Goal: Task Accomplishment & Management: Manage account settings

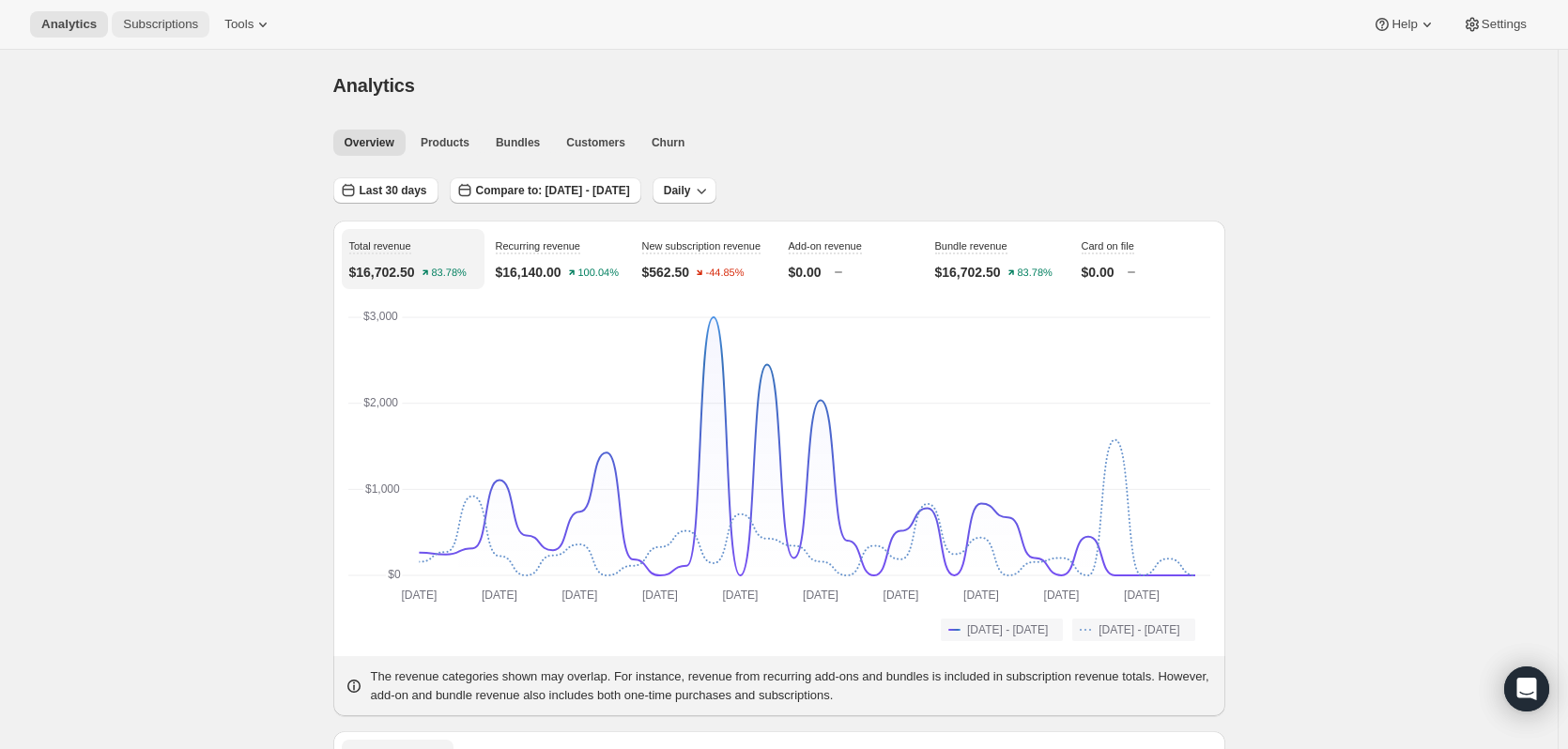
click at [160, 31] on span "Subscriptions" at bounding box center [160, 23] width 75 height 15
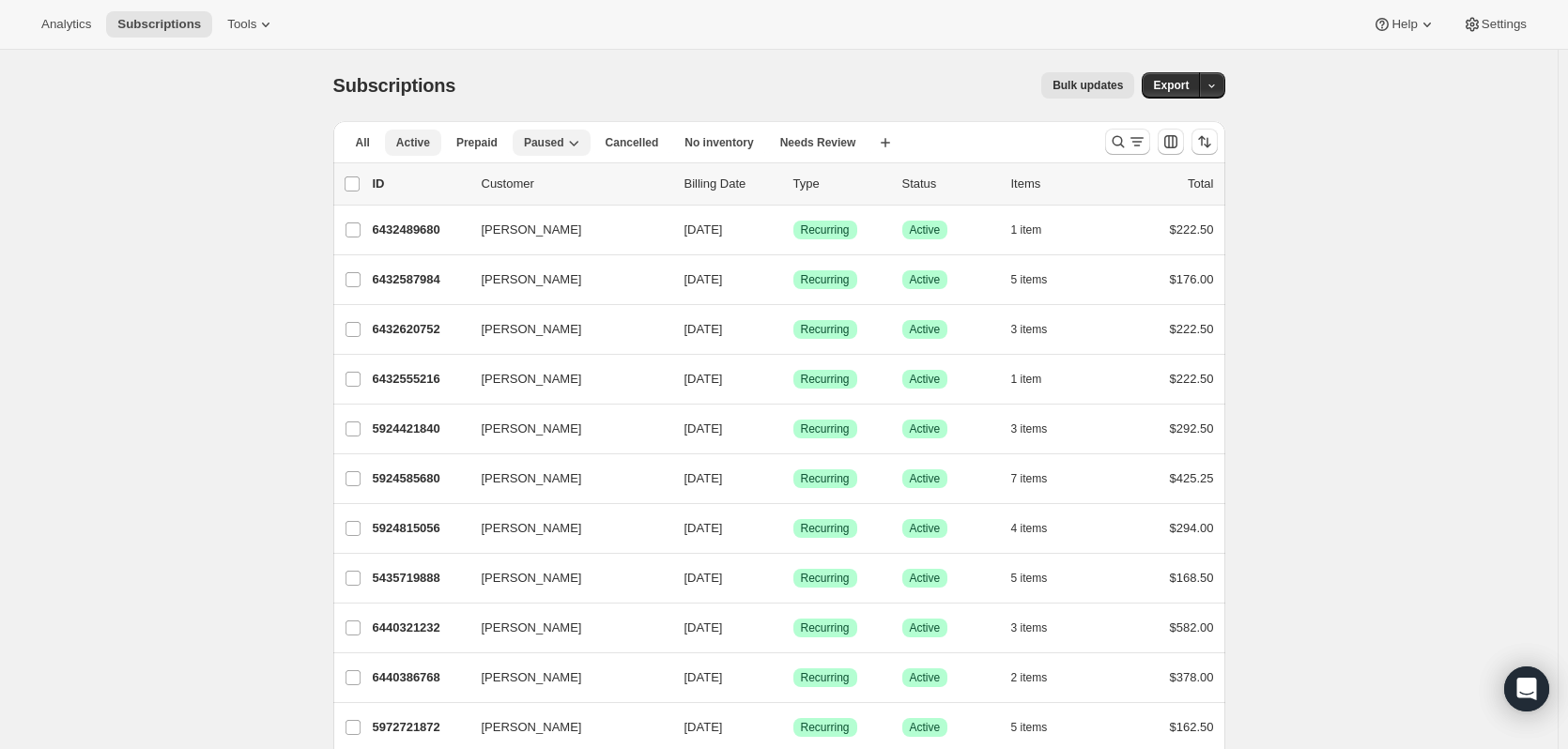
click at [410, 148] on span "Active" at bounding box center [412, 142] width 34 height 15
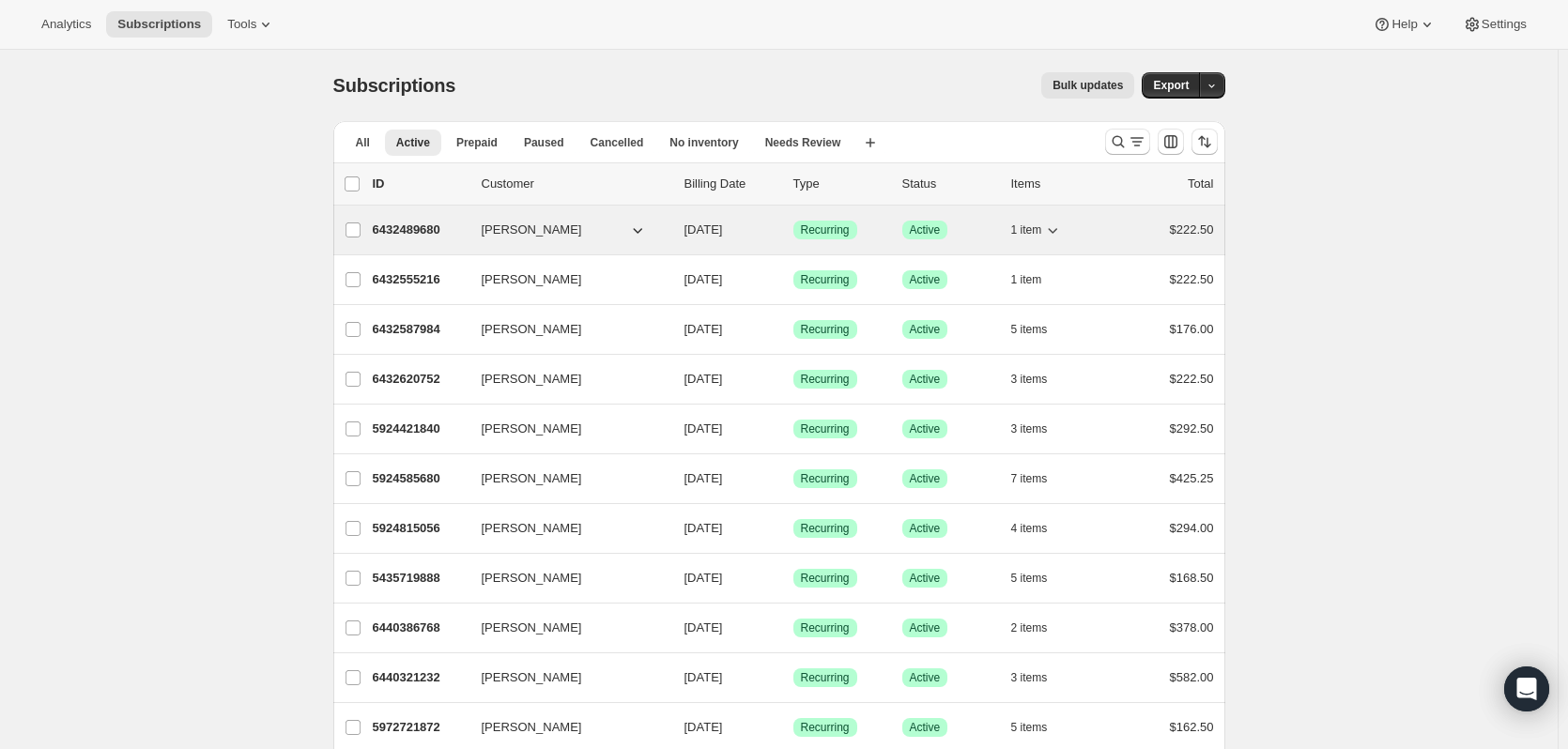
click at [1062, 226] on icon "button" at bounding box center [1051, 230] width 18 height 18
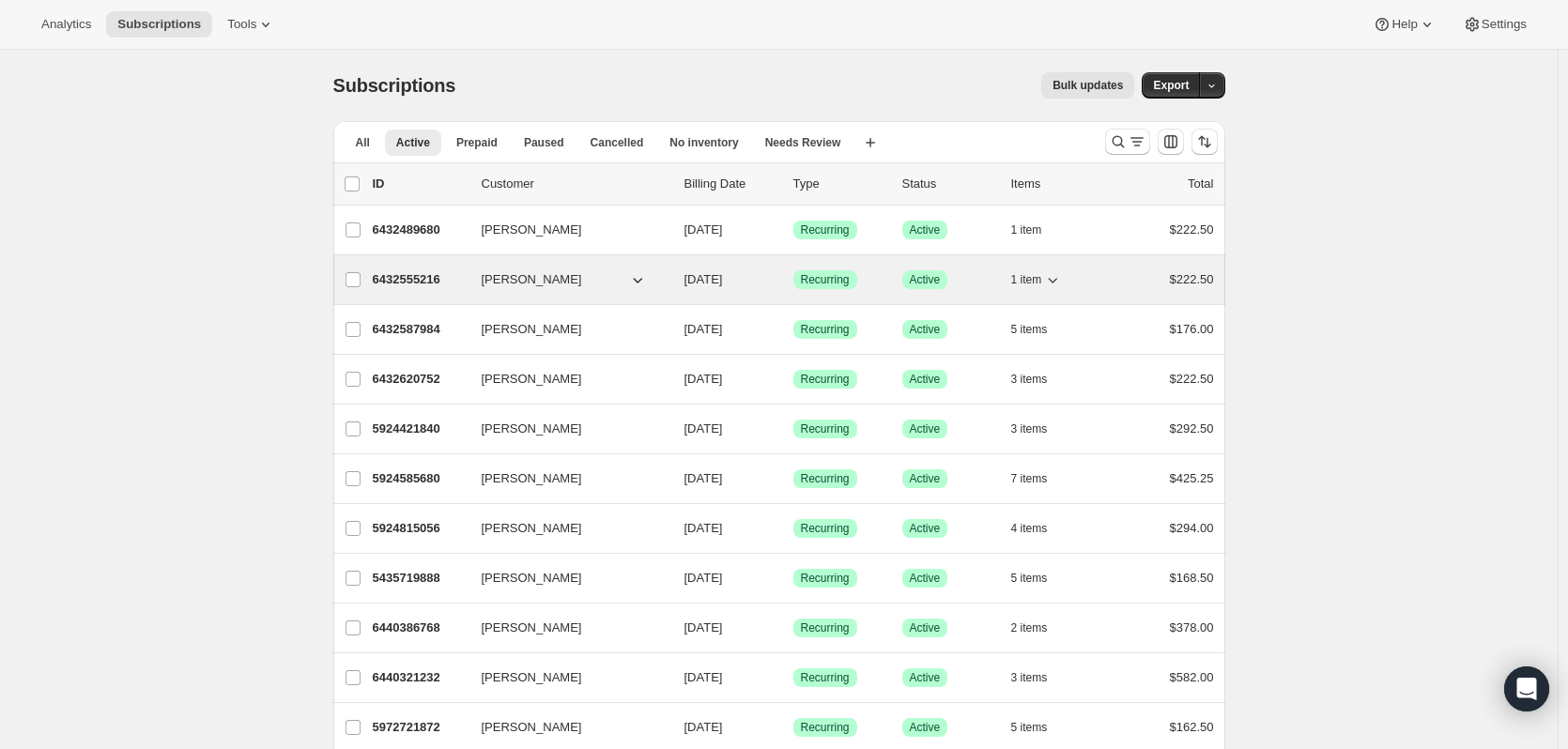
click at [1057, 279] on icon "button" at bounding box center [1051, 279] width 18 height 18
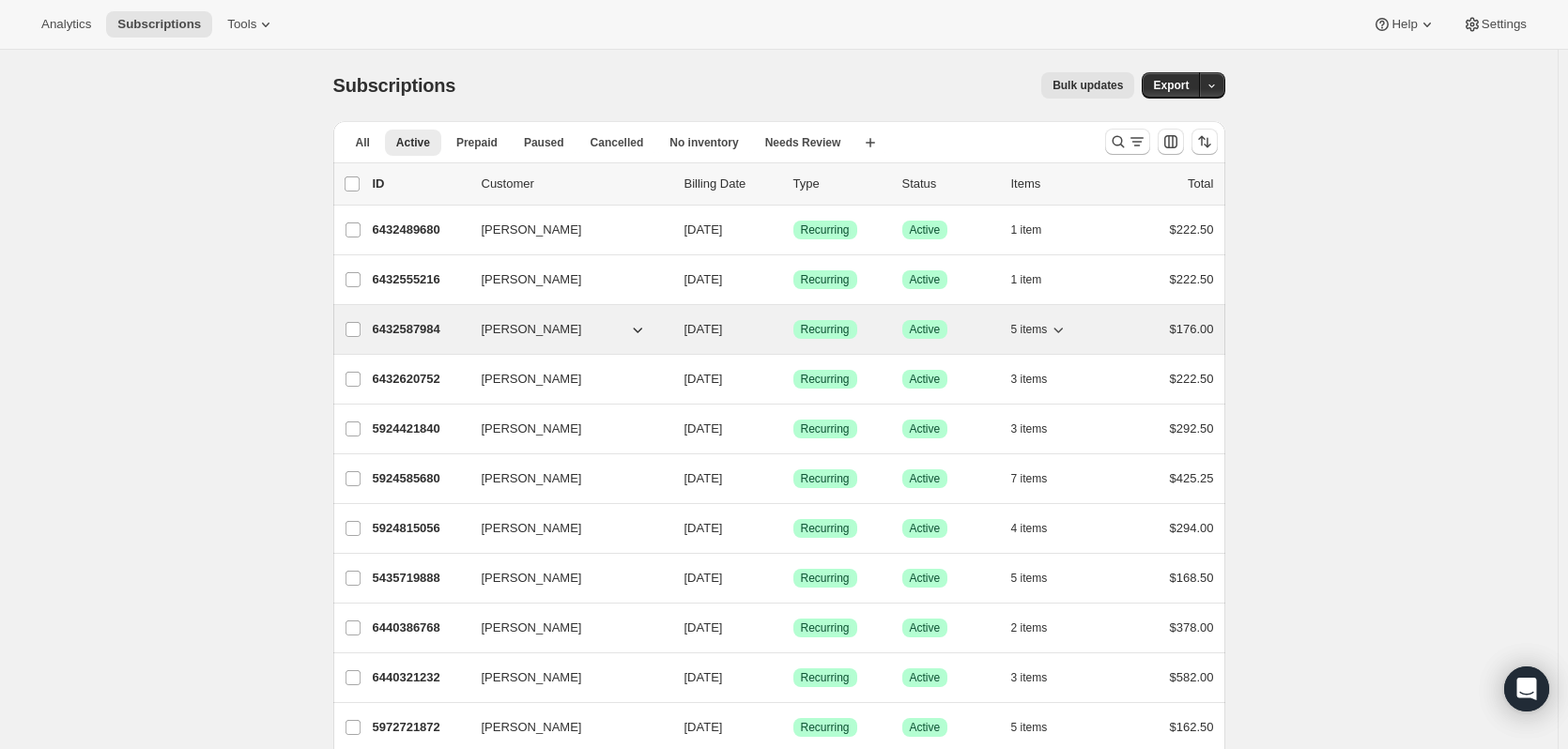
click at [1063, 331] on icon "button" at bounding box center [1057, 329] width 18 height 18
